Goal: Use online tool/utility: Use online tool/utility

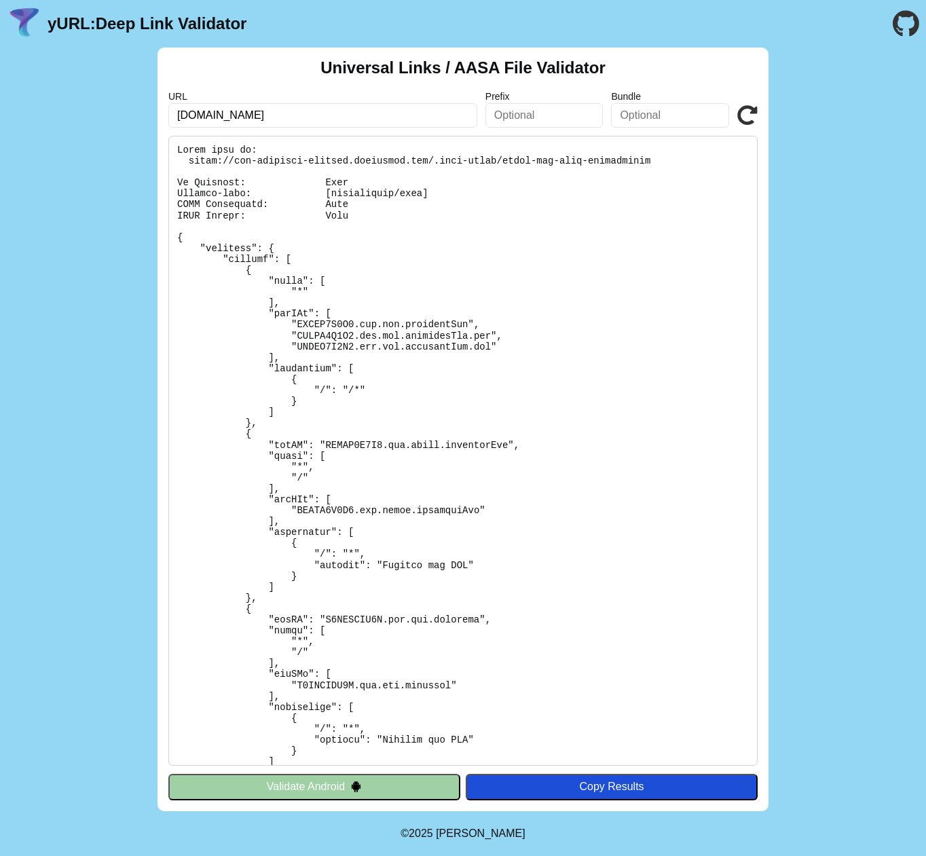
scroll to position [1059, 0]
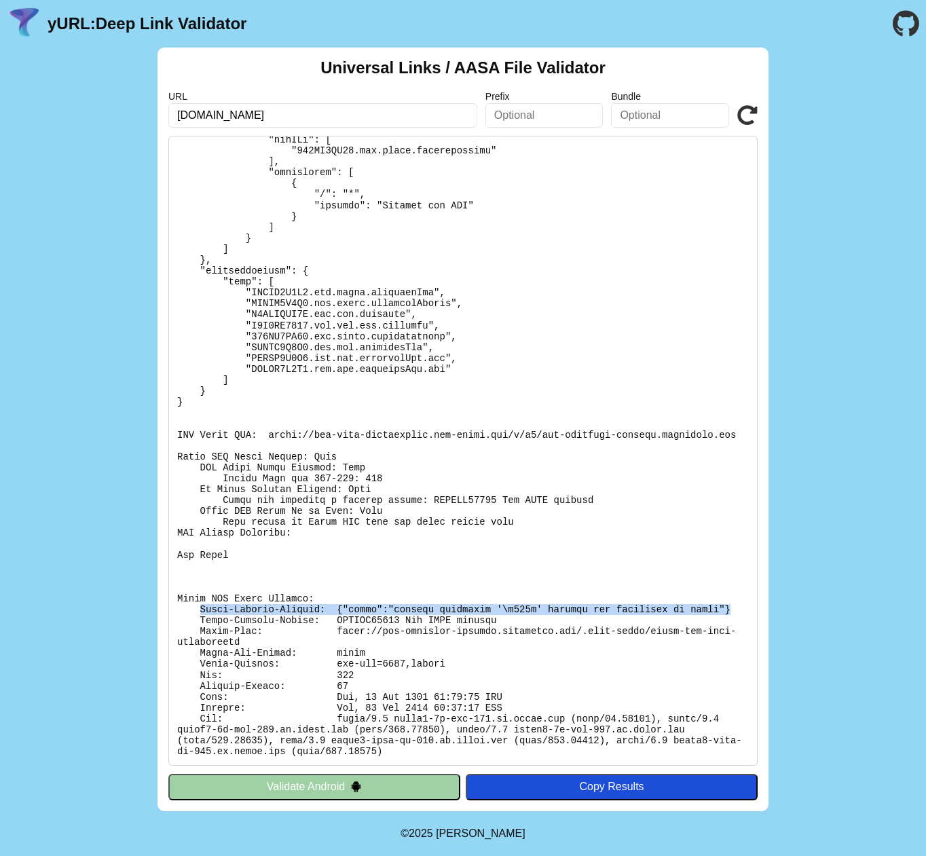
click at [744, 122] on icon at bounding box center [747, 115] width 20 height 20
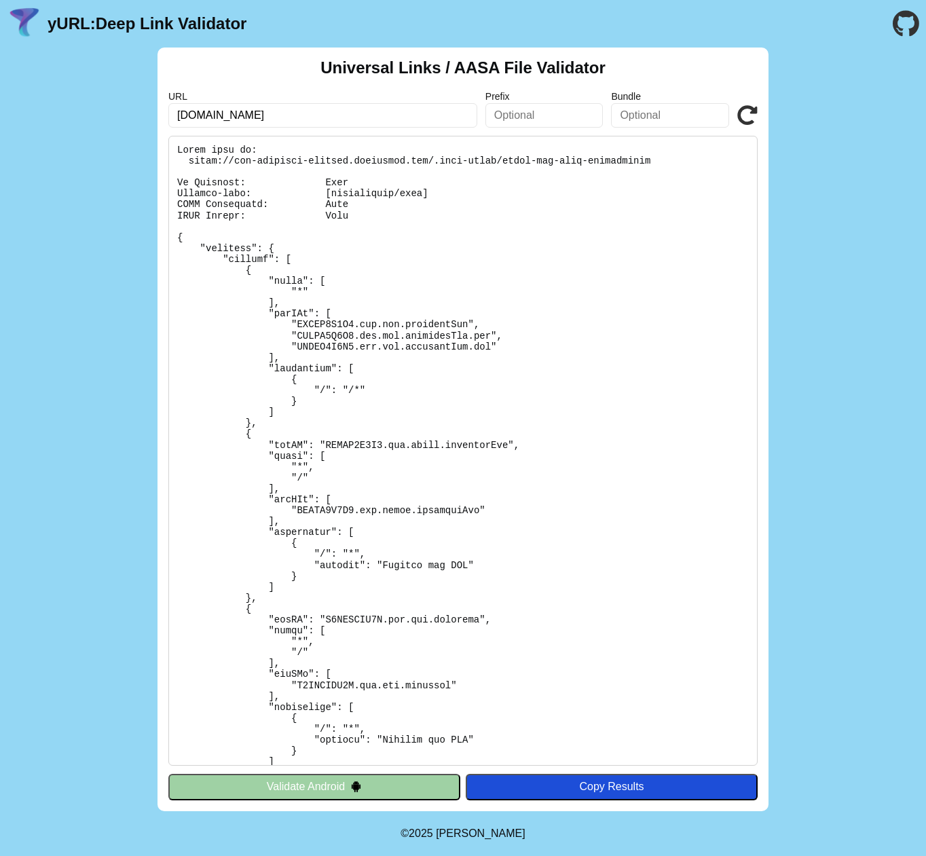
scroll to position [1059, 0]
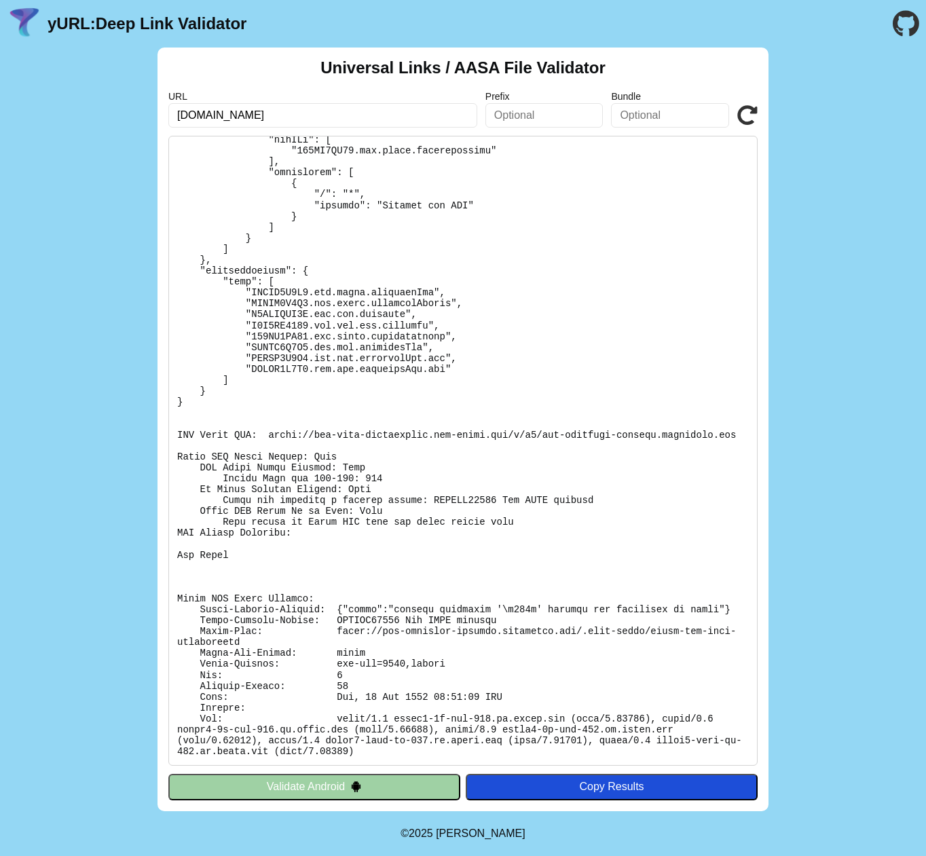
click at [852, 258] on div "Universal Links / AASA File Validator URL [DOMAIN_NAME] Prefix Bundle Validate …" at bounding box center [463, 429] width 926 height 763
click at [22, 26] on img at bounding box center [24, 23] width 35 height 35
click at [75, 22] on link "yURL: Deep Link Validator" at bounding box center [147, 23] width 199 height 19
